Goal: Task Accomplishment & Management: Use online tool/utility

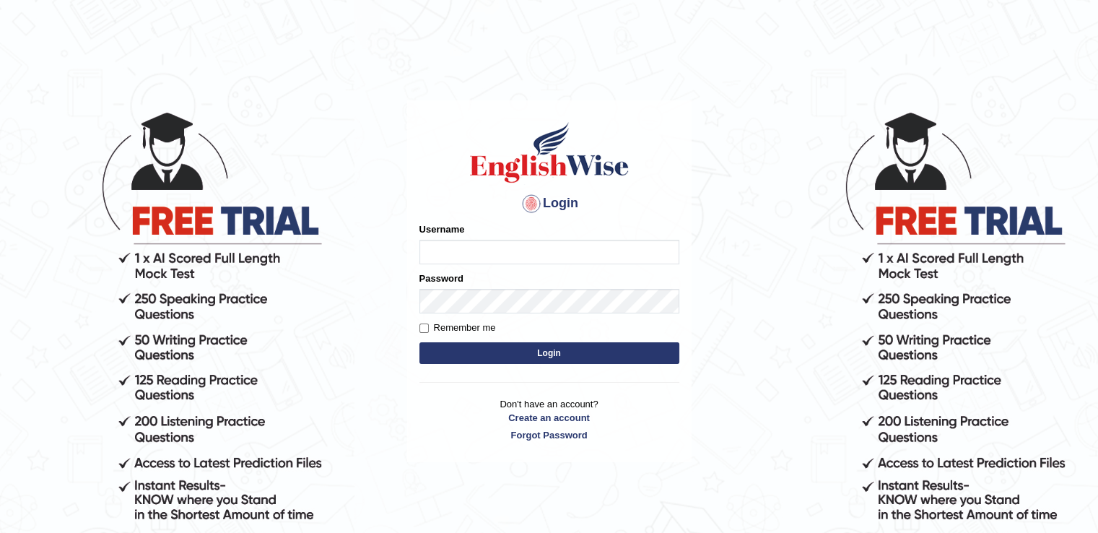
type input "abhisharma526"
click at [557, 348] on button "Login" at bounding box center [549, 353] width 260 height 22
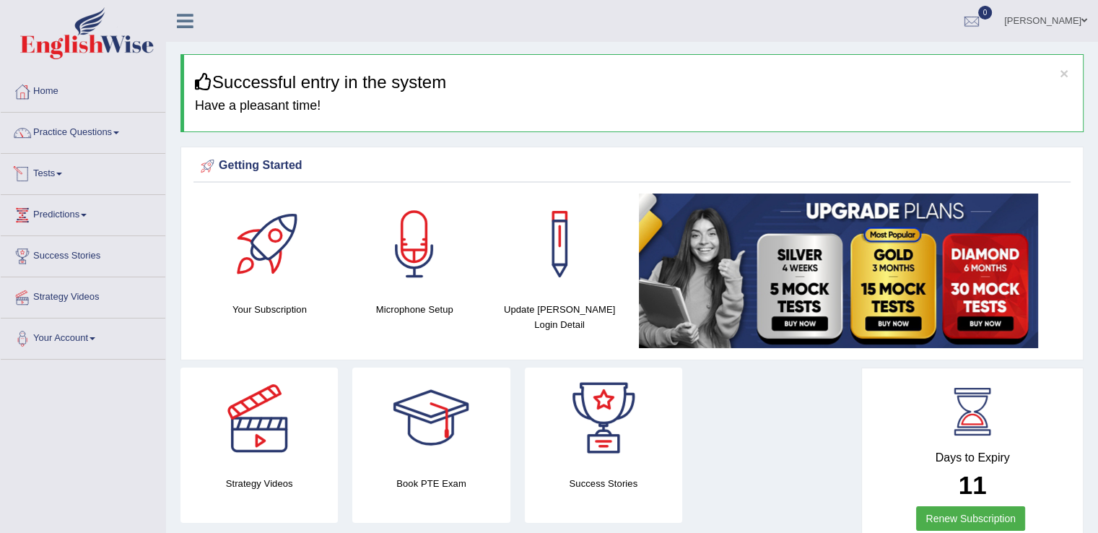
click at [61, 172] on link "Tests" at bounding box center [83, 172] width 165 height 36
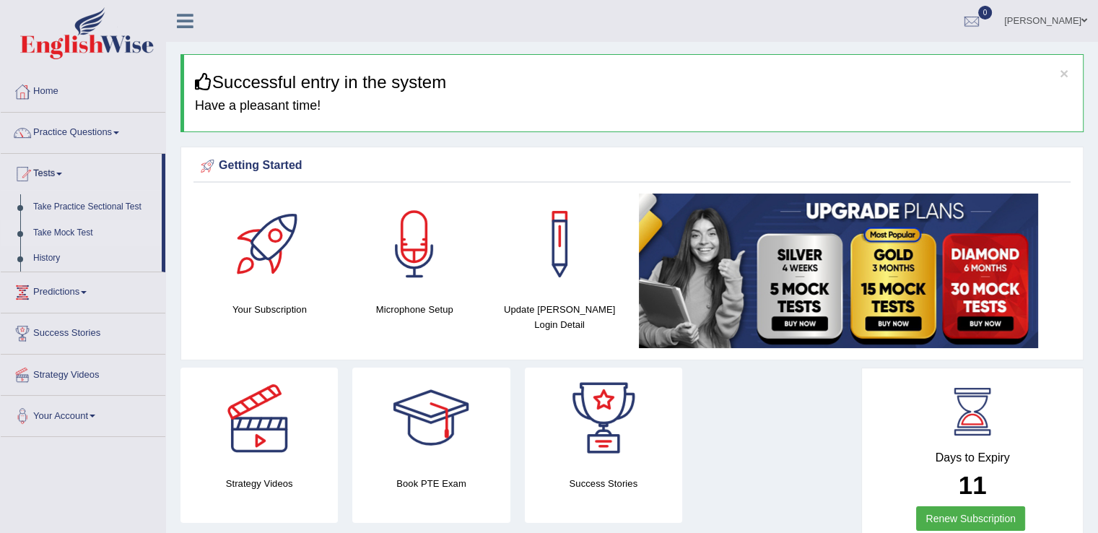
click at [71, 236] on link "Take Mock Test" at bounding box center [94, 233] width 135 height 26
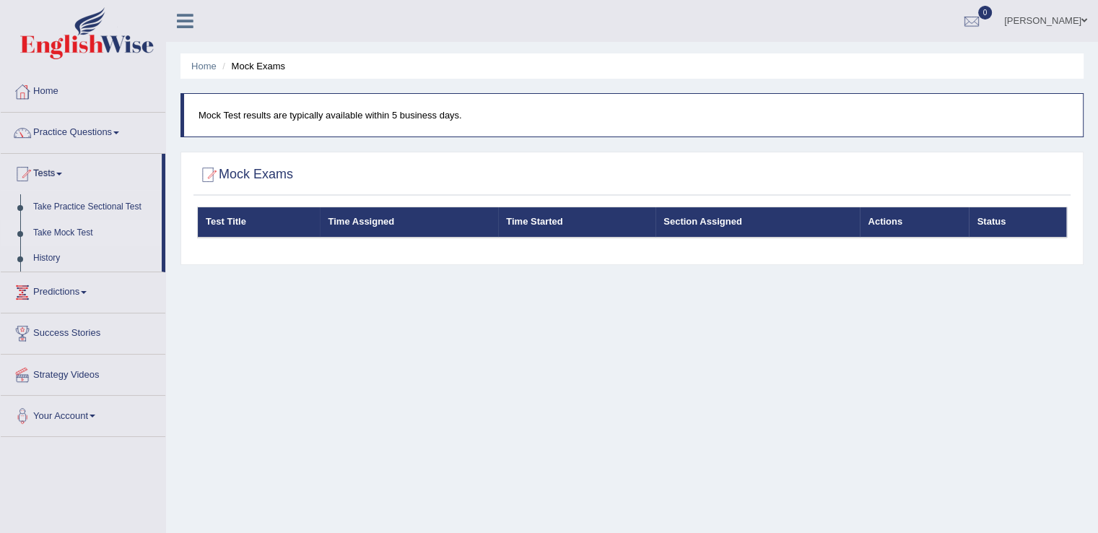
click at [71, 235] on link "Take Mock Test" at bounding box center [94, 233] width 135 height 26
click at [69, 232] on link "Take Mock Test" at bounding box center [94, 233] width 135 height 26
click at [64, 208] on link "Take Practice Sectional Test" at bounding box center [94, 207] width 135 height 26
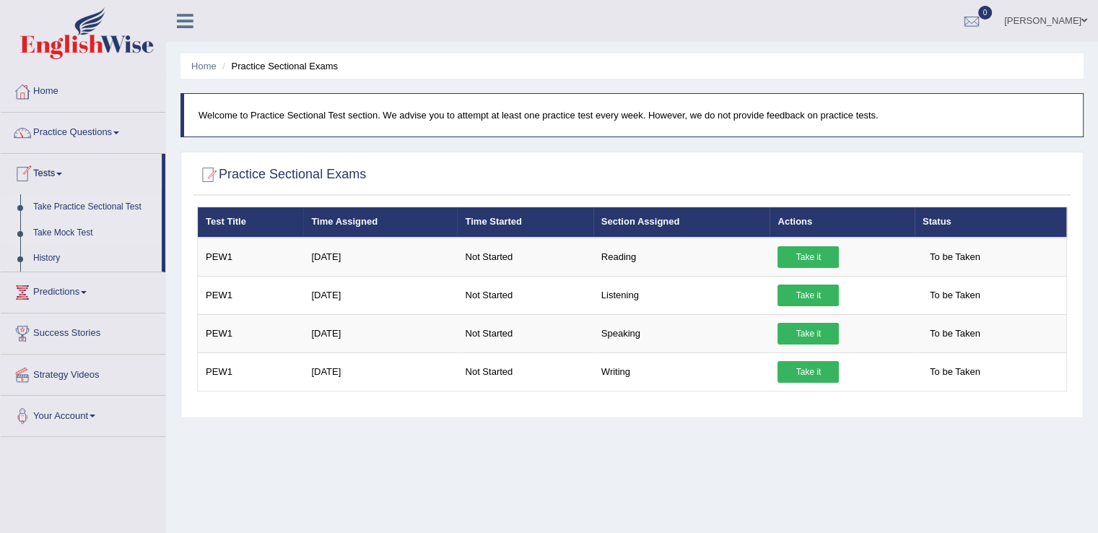
click at [82, 230] on link "Take Mock Test" at bounding box center [94, 233] width 135 height 26
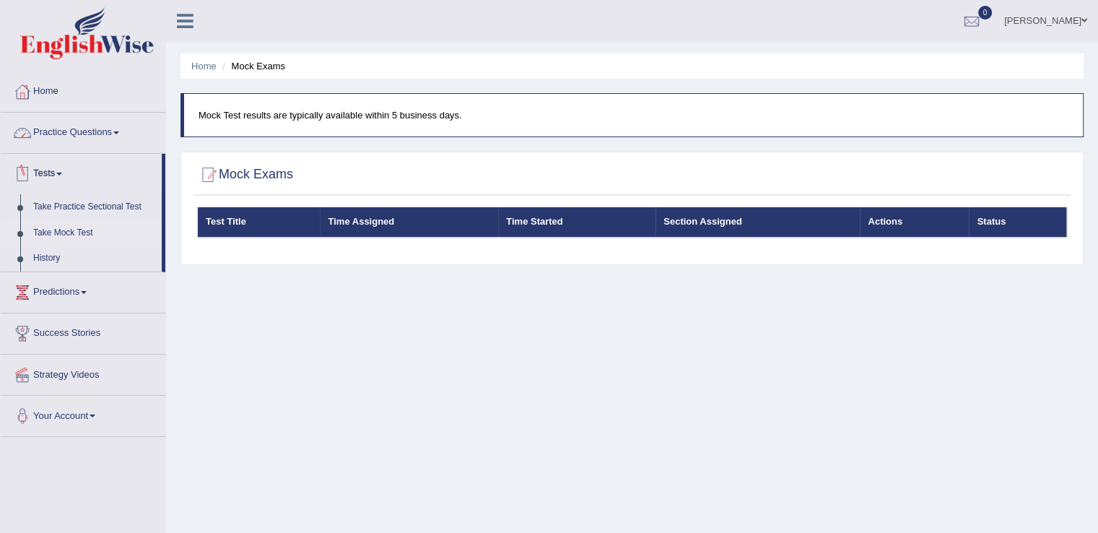
click at [62, 164] on link "Tests" at bounding box center [81, 172] width 161 height 36
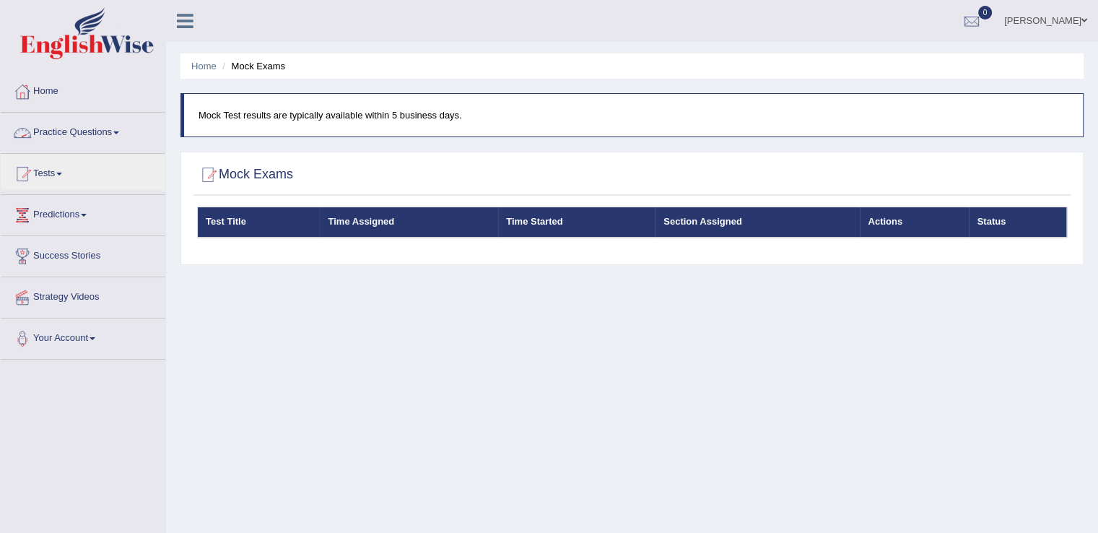
click at [119, 131] on span at bounding box center [116, 132] width 6 height 3
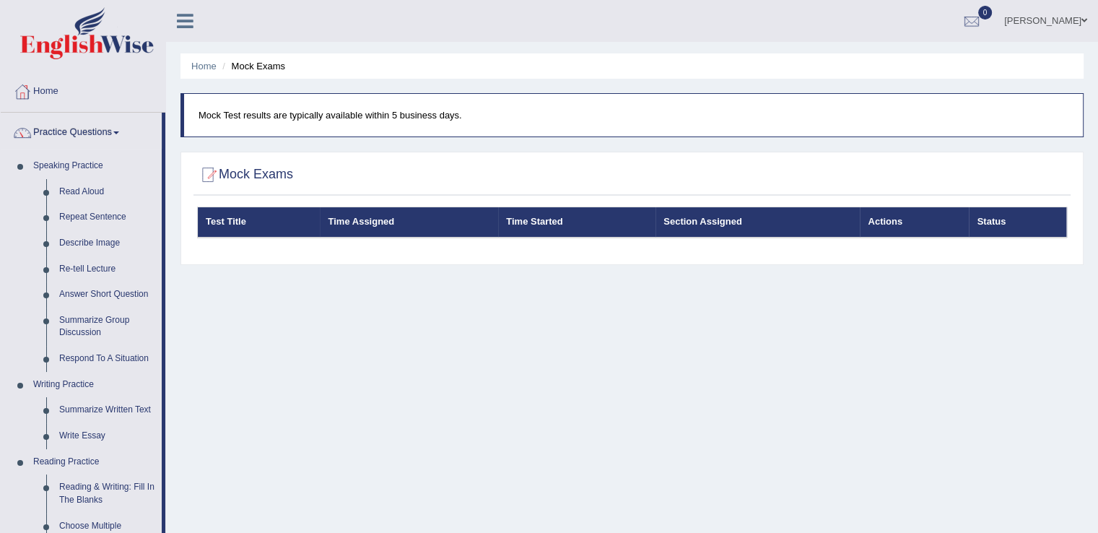
click at [119, 131] on span at bounding box center [116, 132] width 6 height 3
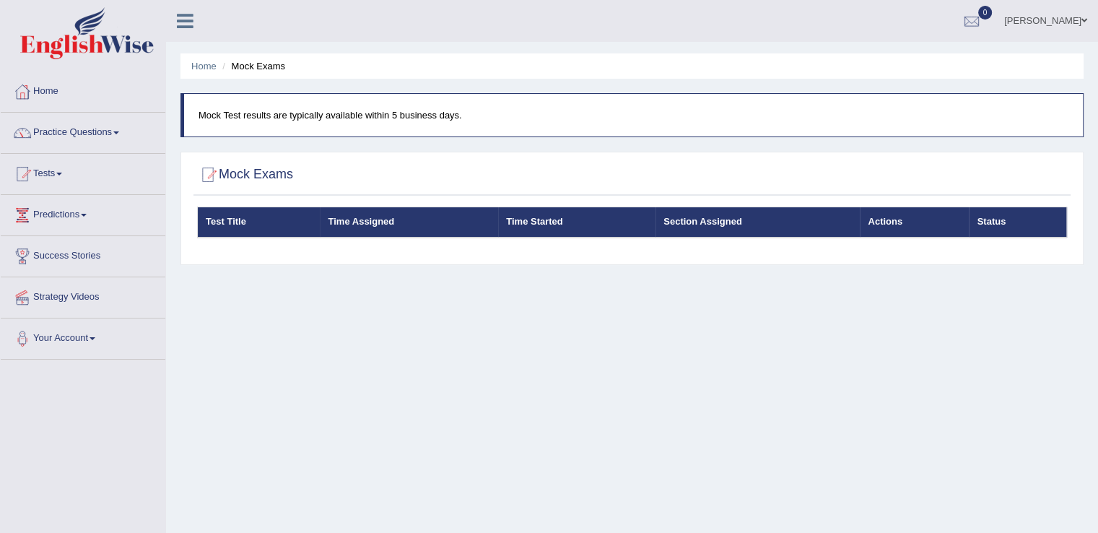
click at [68, 174] on link "Tests" at bounding box center [83, 172] width 165 height 36
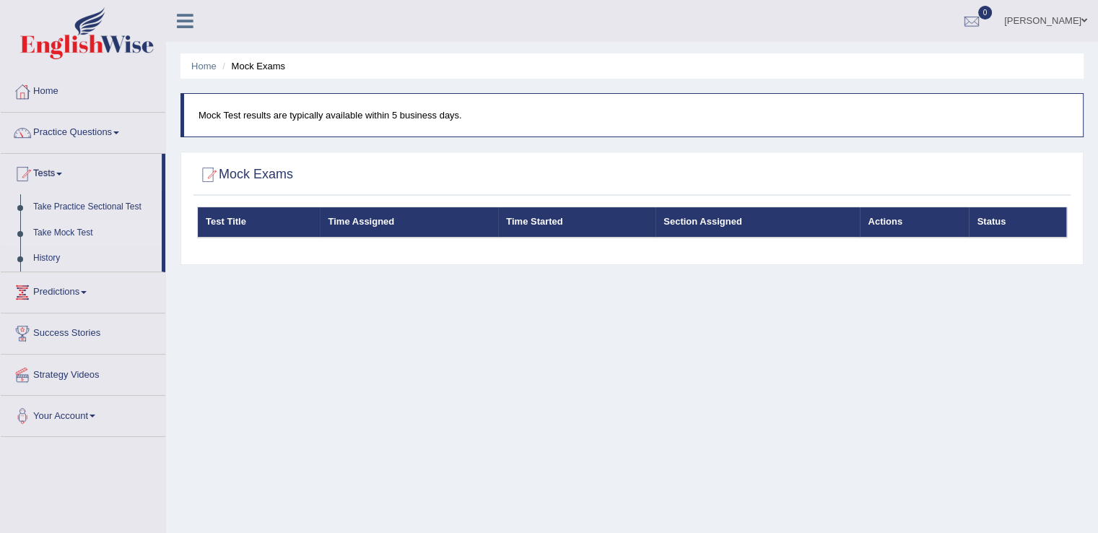
click at [66, 235] on link "Take Mock Test" at bounding box center [94, 233] width 135 height 26
click at [45, 261] on link "History" at bounding box center [94, 258] width 135 height 26
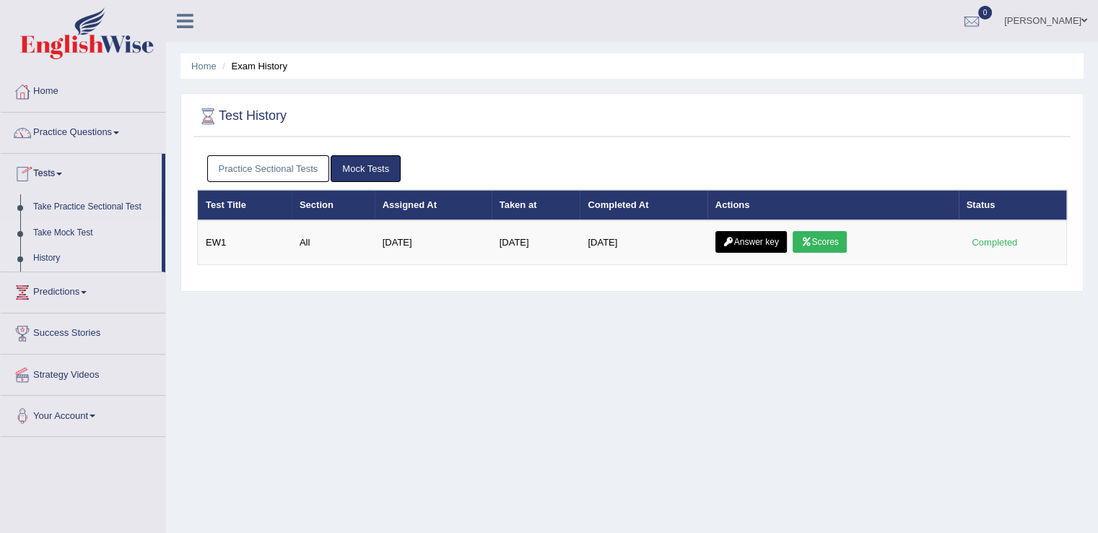
click at [58, 225] on link "Take Mock Test" at bounding box center [94, 233] width 135 height 26
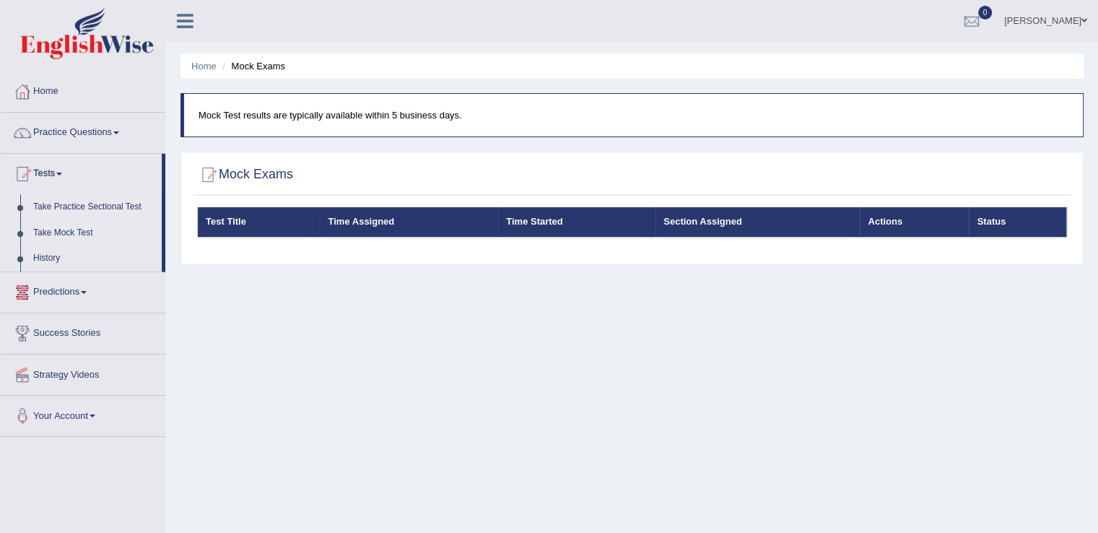
click at [80, 207] on link "Take Practice Sectional Test" at bounding box center [94, 207] width 135 height 26
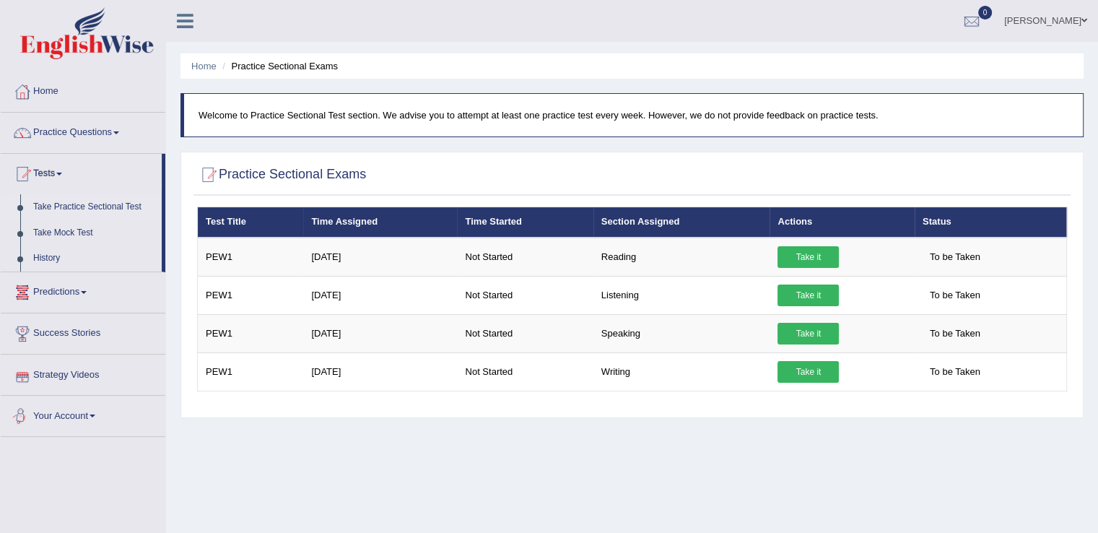
click at [95, 408] on link "Your Account" at bounding box center [83, 414] width 165 height 36
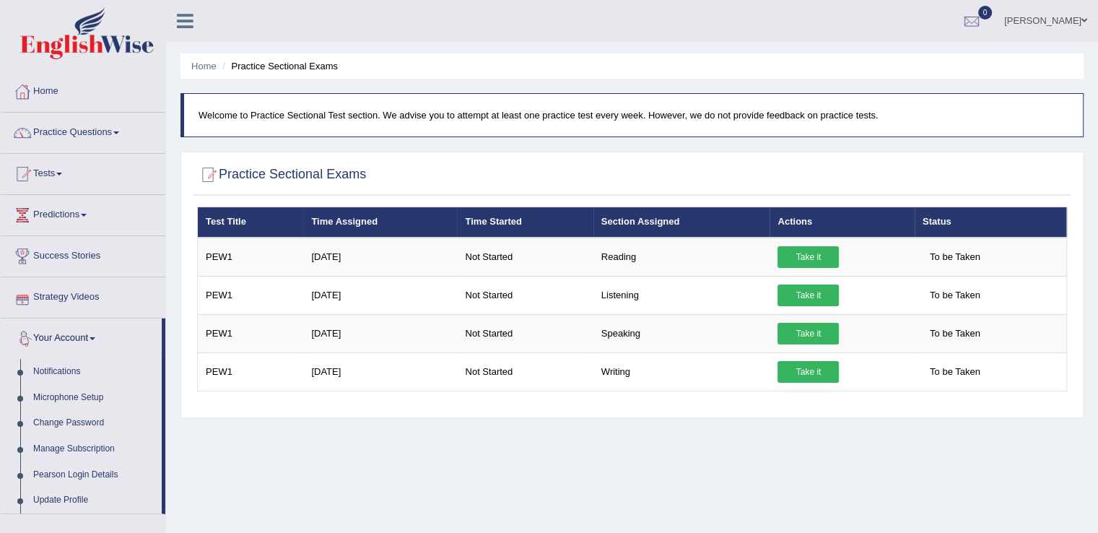
click at [98, 334] on link "Your Account" at bounding box center [81, 336] width 161 height 36
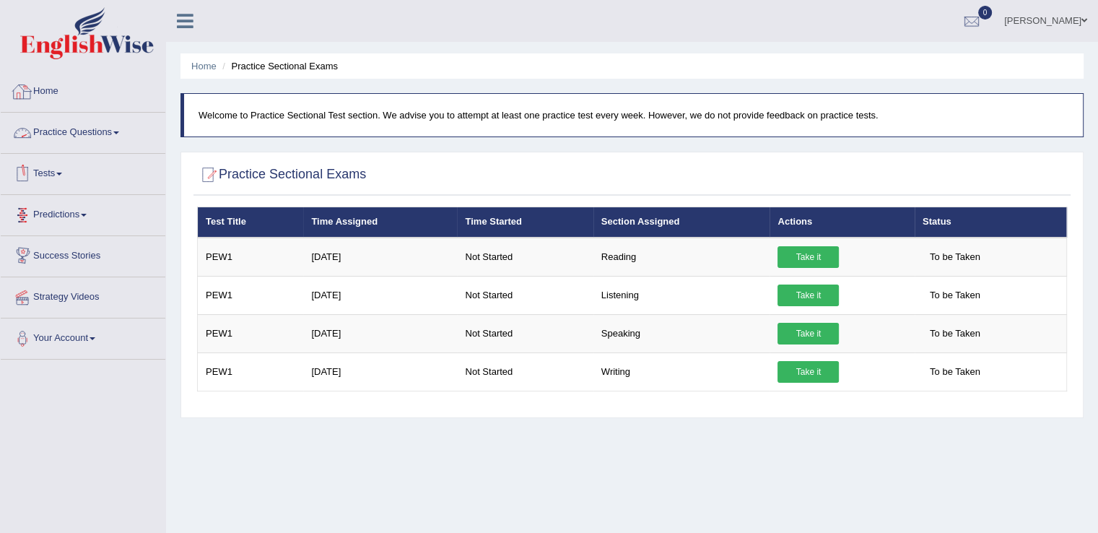
click at [41, 104] on link "Home" at bounding box center [83, 89] width 165 height 36
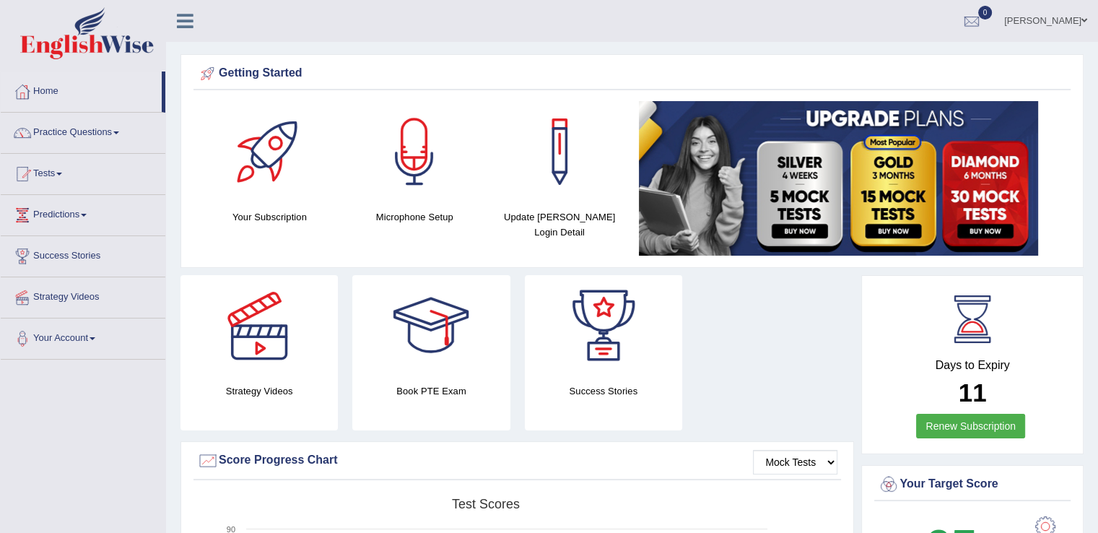
click at [250, 166] on div at bounding box center [269, 151] width 101 height 101
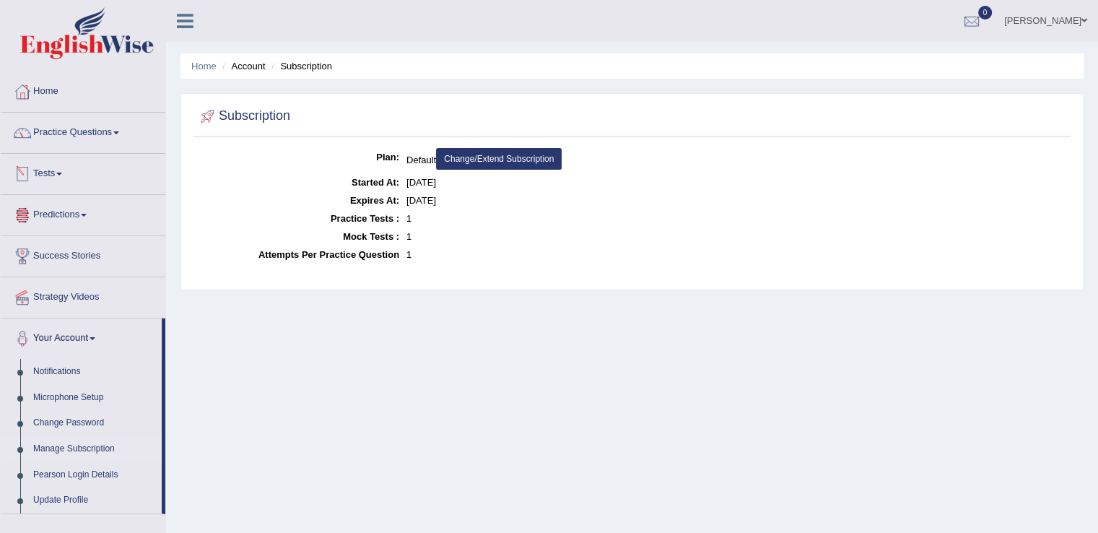
click at [62, 173] on span at bounding box center [59, 174] width 6 height 3
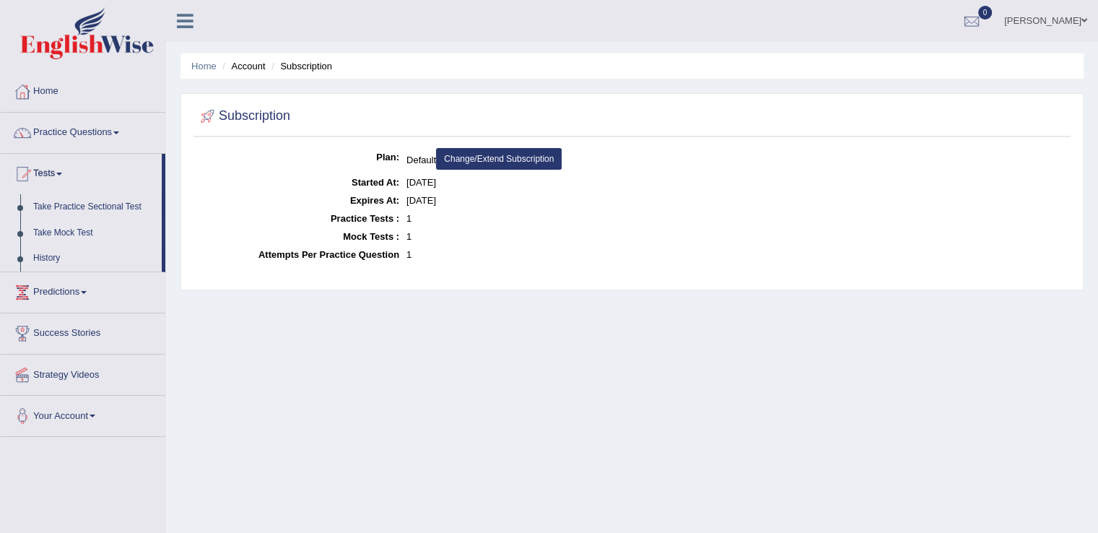
click at [77, 226] on link "Take Mock Test" at bounding box center [94, 233] width 135 height 26
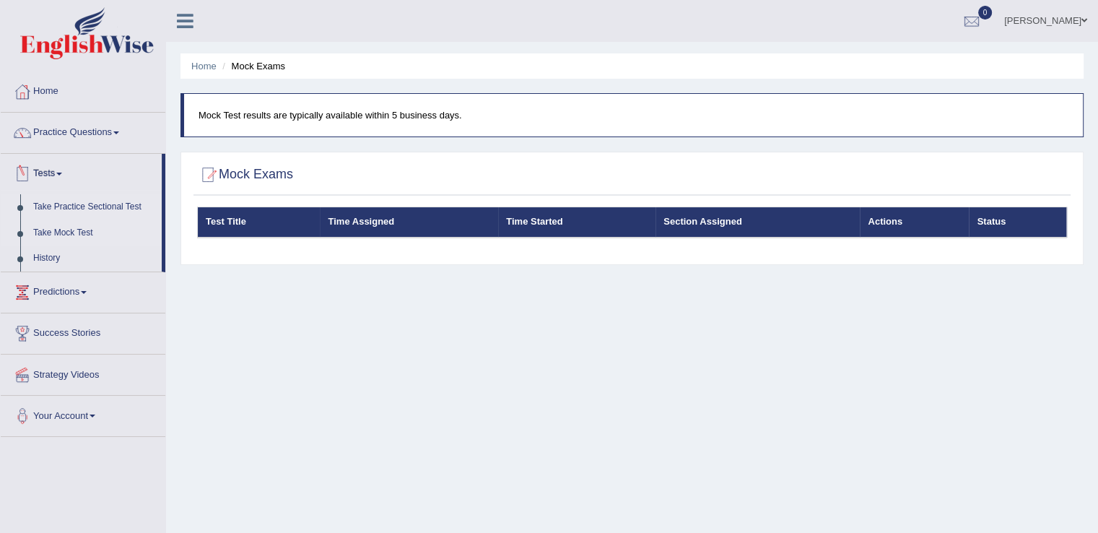
click at [64, 207] on link "Take Practice Sectional Test" at bounding box center [94, 207] width 135 height 26
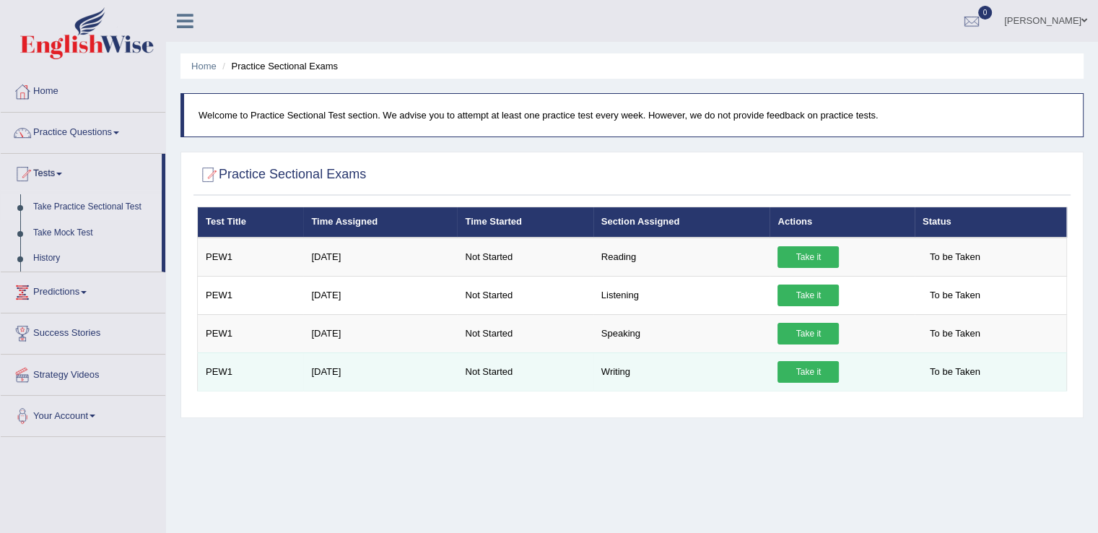
click at [801, 361] on link "Take it" at bounding box center [808, 372] width 61 height 22
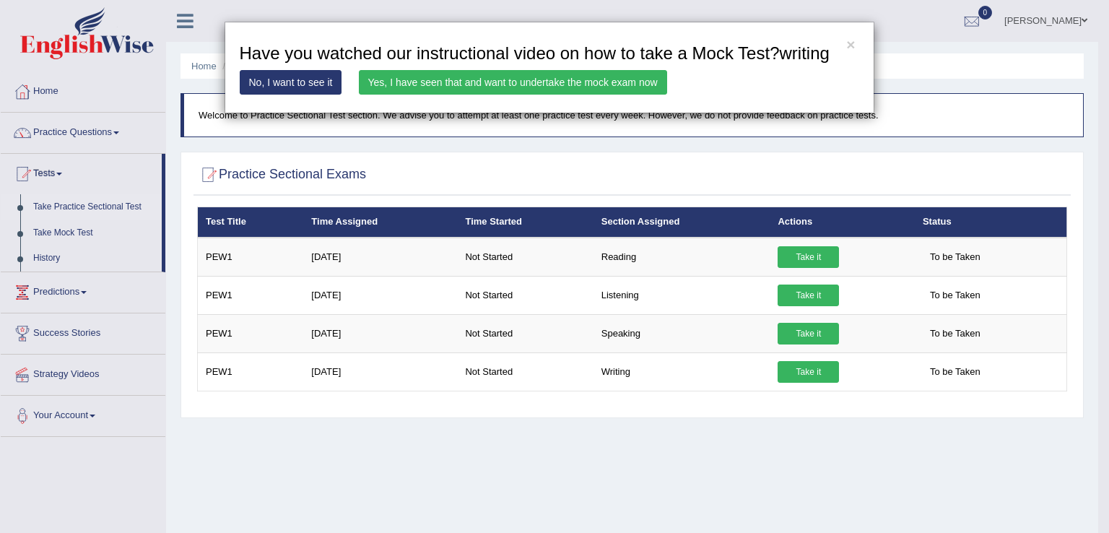
click at [543, 79] on link "Yes, I have seen that and want to undertake the mock exam now" at bounding box center [513, 82] width 308 height 25
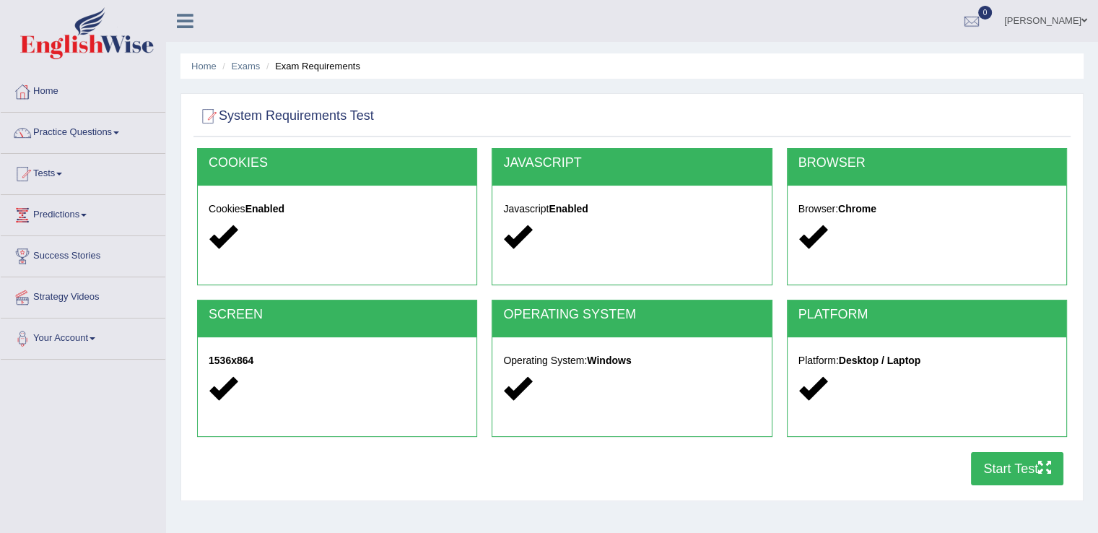
click at [988, 458] on button "Start Test" at bounding box center [1017, 468] width 92 height 33
